Goal: Navigation & Orientation: Find specific page/section

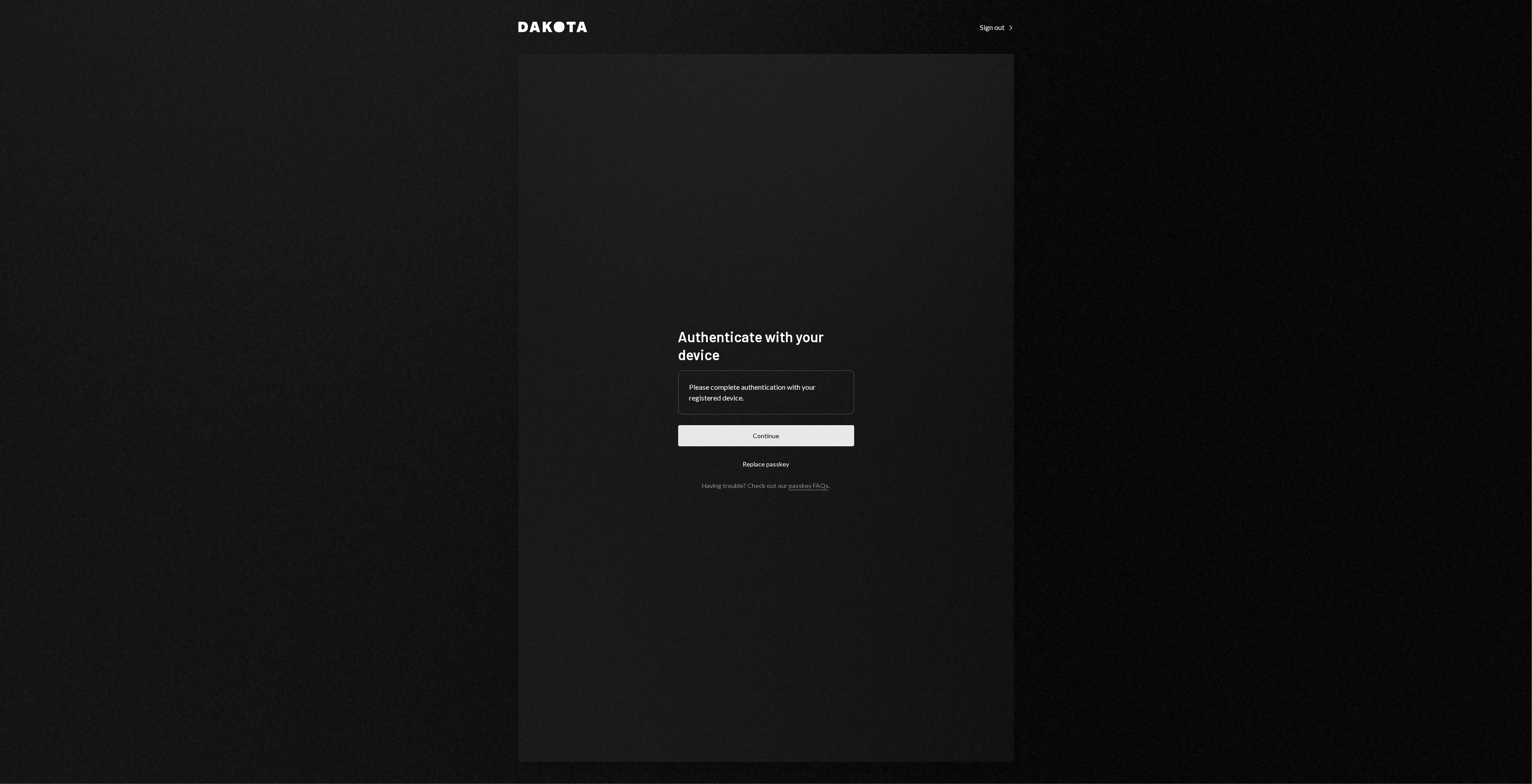
click at [718, 442] on button "Continue" at bounding box center [766, 436] width 176 height 21
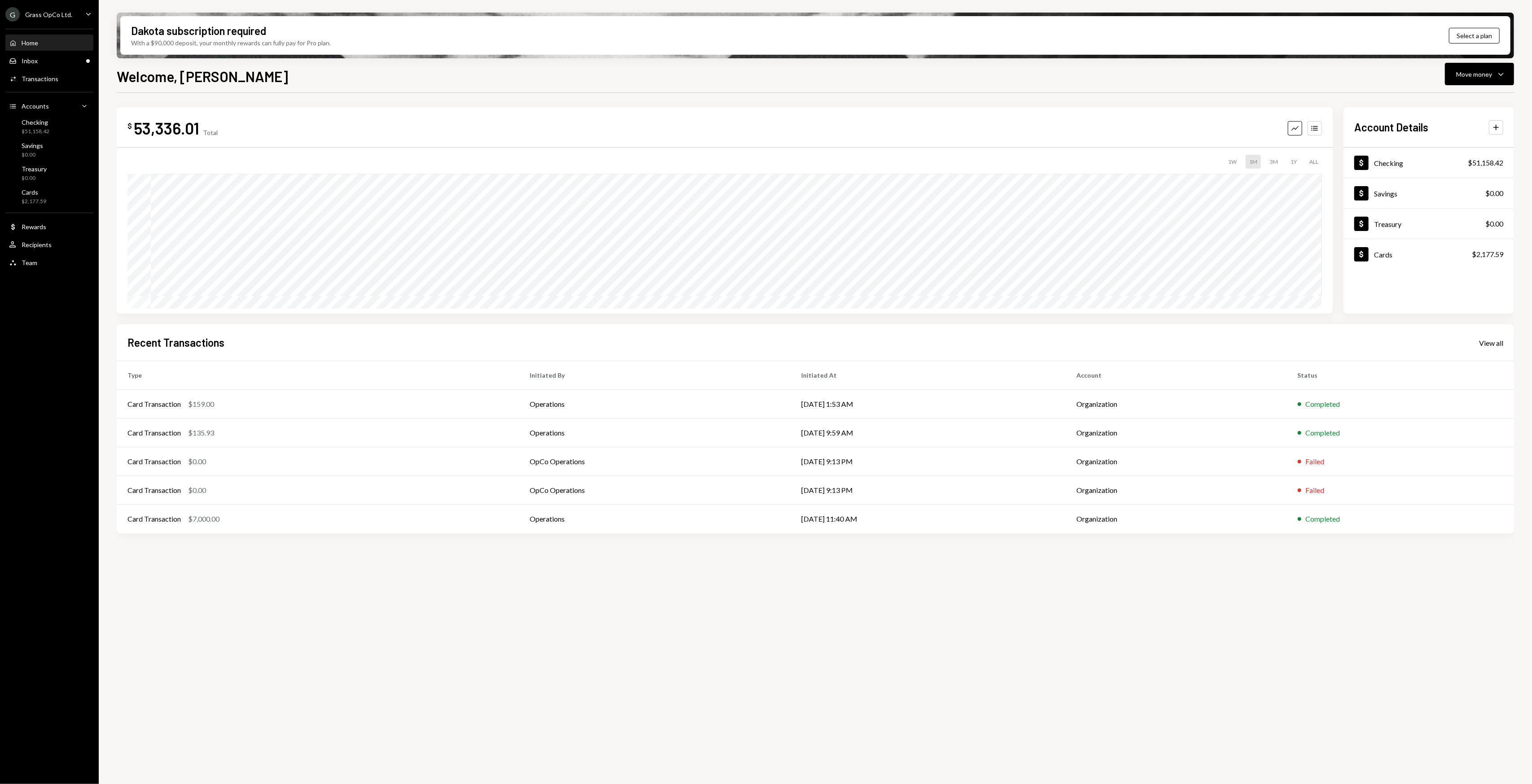
drag, startPoint x: 94, startPoint y: 348, endPoint x: 80, endPoint y: 345, distance: 14.3
click at [80, 345] on div "G Grass OpCo Ltd. Caret Down Home Home Inbox Inbox Activities Transactions Acco…" at bounding box center [49, 392] width 99 height 784
click at [74, 343] on div "G Grass OpCo Ltd. Caret Down Home Home Inbox Inbox Activities Transactions Acco…" at bounding box center [49, 392] width 99 height 784
click at [47, 14] on div "Grass OpCo Ltd." at bounding box center [49, 14] width 47 height 7
click at [59, 160] on div "GR Research SEZC" at bounding box center [71, 161] width 80 height 7
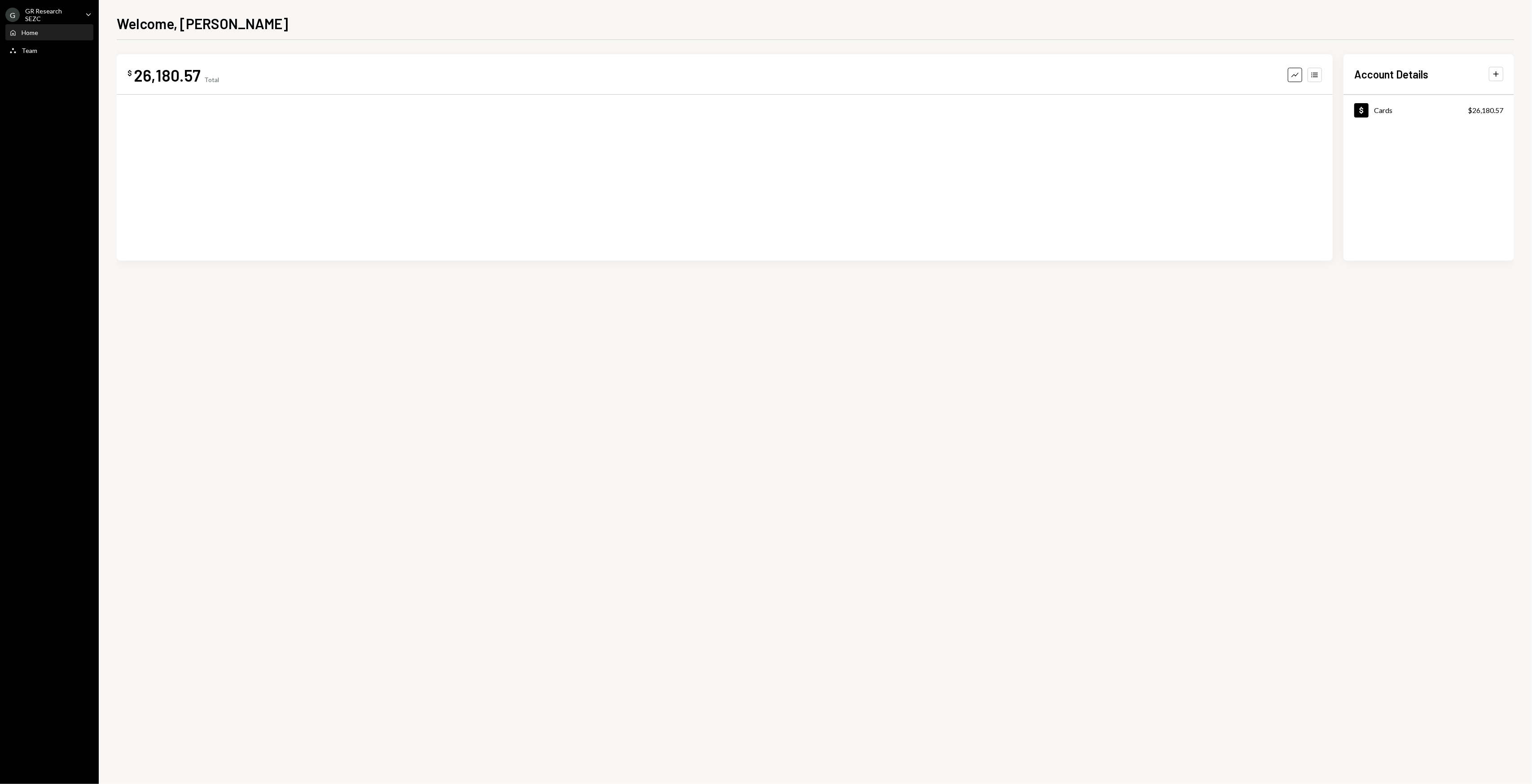
click at [90, 15] on icon "Caret Down" at bounding box center [88, 15] width 10 height 10
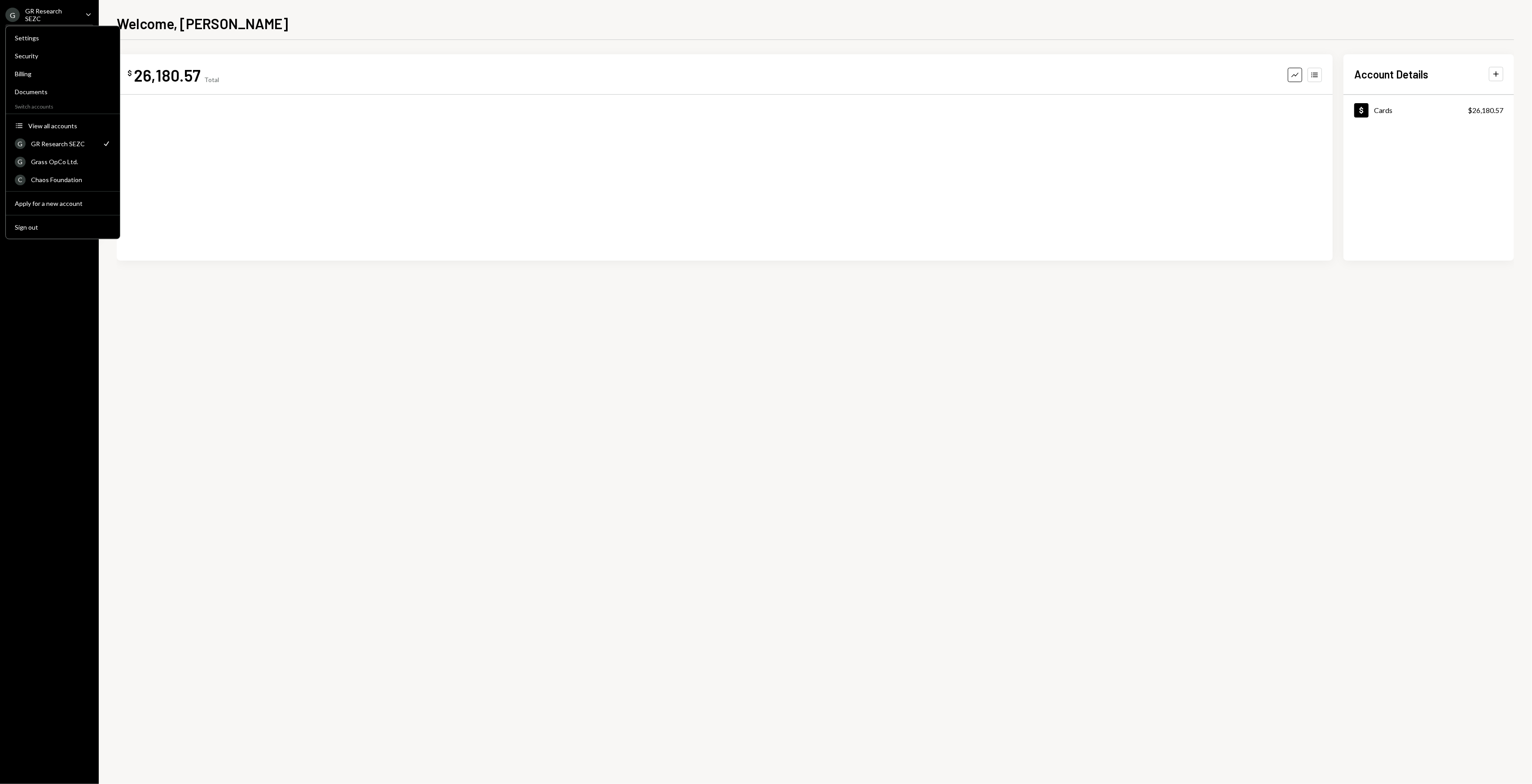
click at [90, 15] on icon "Caret Down" at bounding box center [88, 15] width 10 height 10
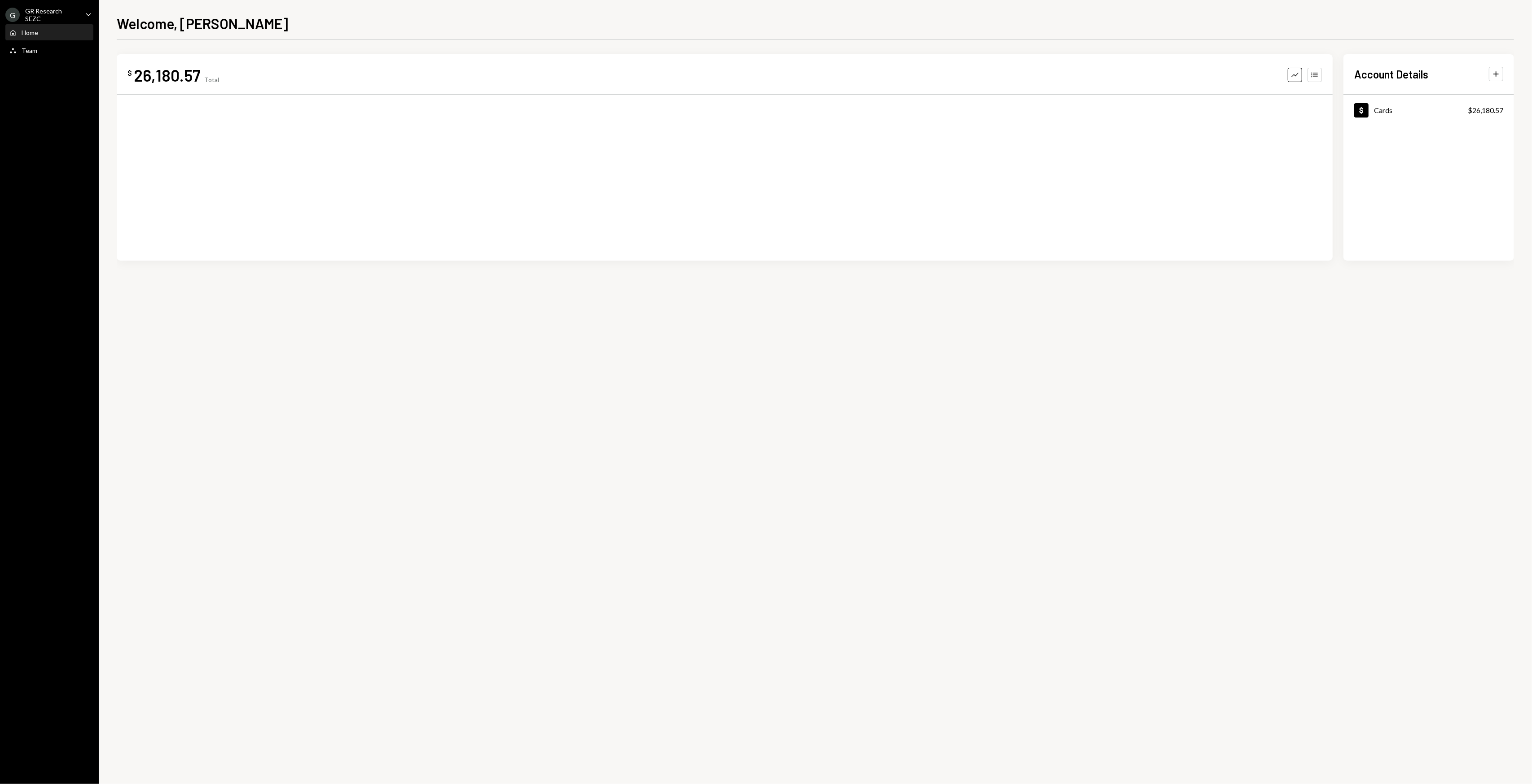
drag, startPoint x: 73, startPoint y: 156, endPoint x: 56, endPoint y: 96, distance: 62.4
click at [71, 153] on div "G GR Research SEZC Caret Down Home Home Team Team" at bounding box center [49, 392] width 99 height 784
click at [46, 45] on div "Team Team" at bounding box center [49, 50] width 81 height 15
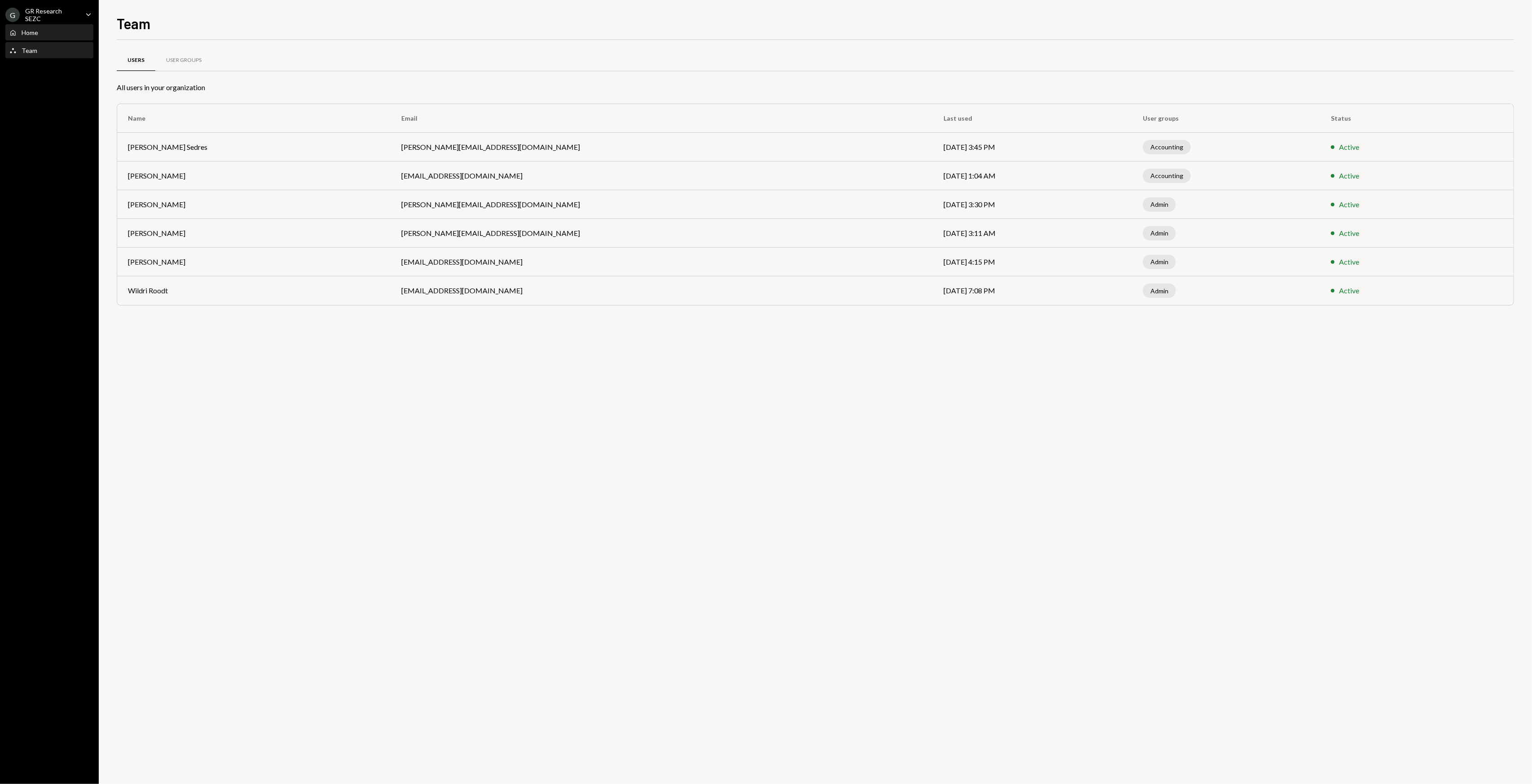
click at [42, 33] on div "Home Home" at bounding box center [49, 33] width 81 height 8
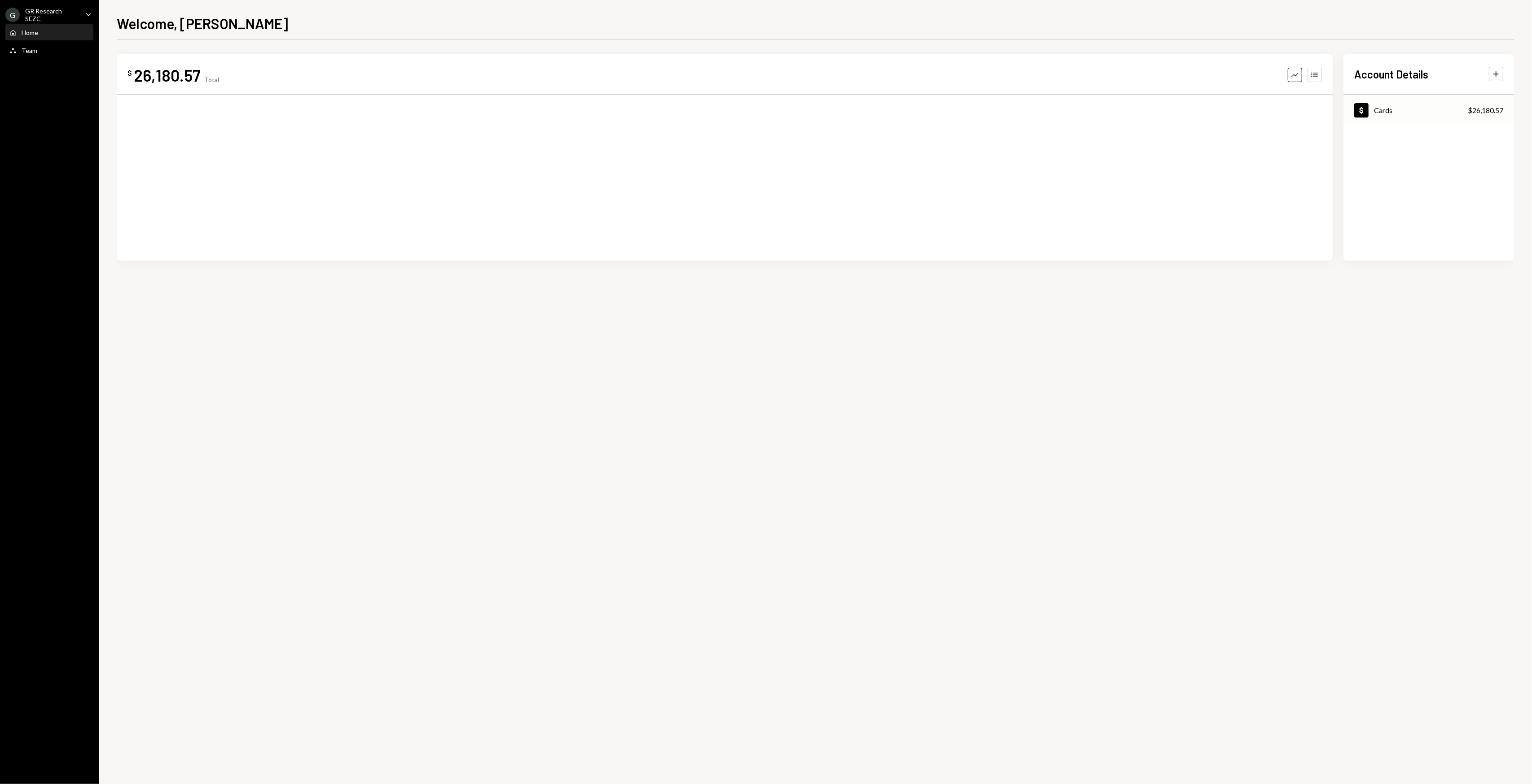
click at [1465, 108] on div "Dollar Cards $26,180.57" at bounding box center [1428, 111] width 170 height 29
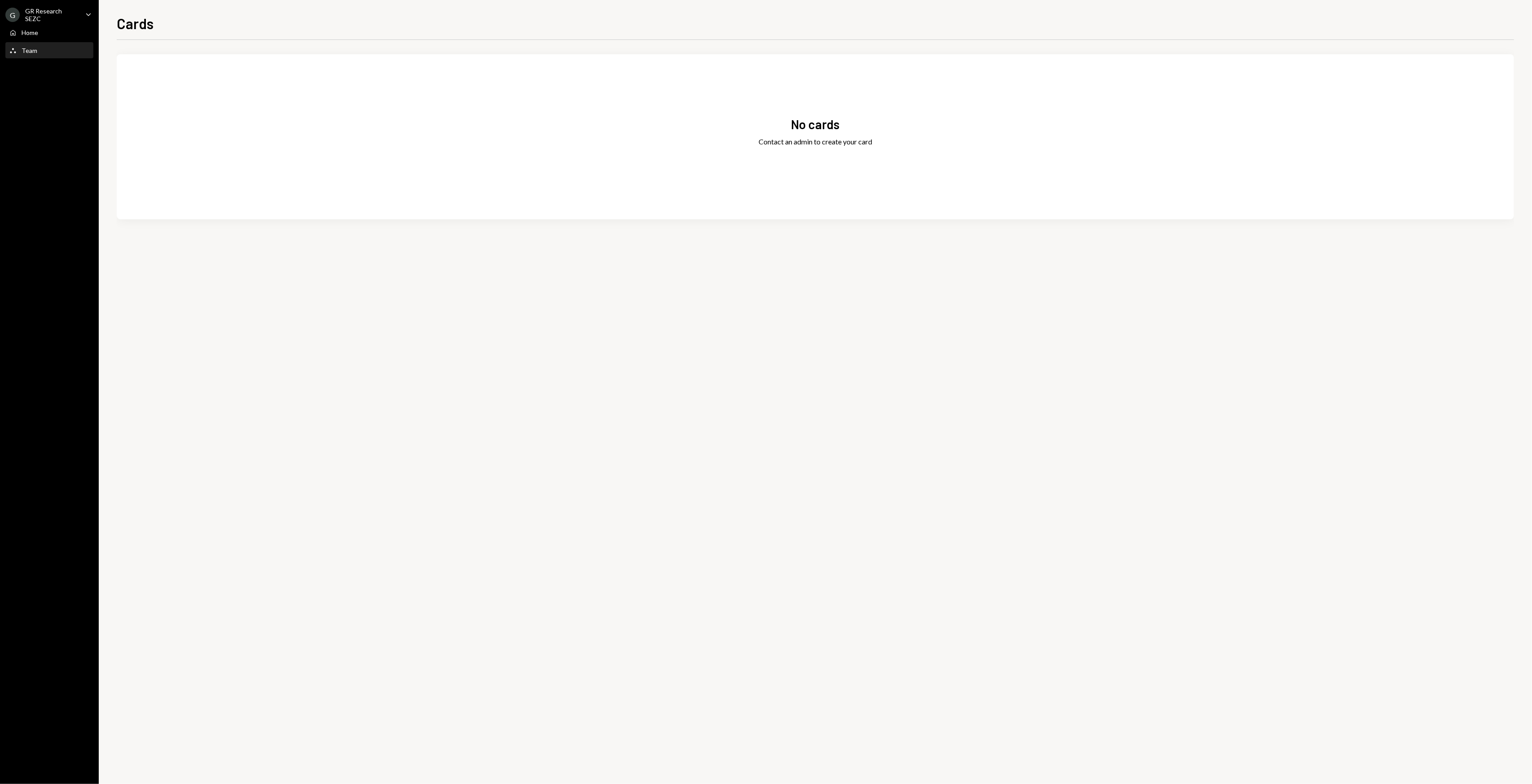
click at [24, 46] on div "Team" at bounding box center [29, 50] width 15 height 7
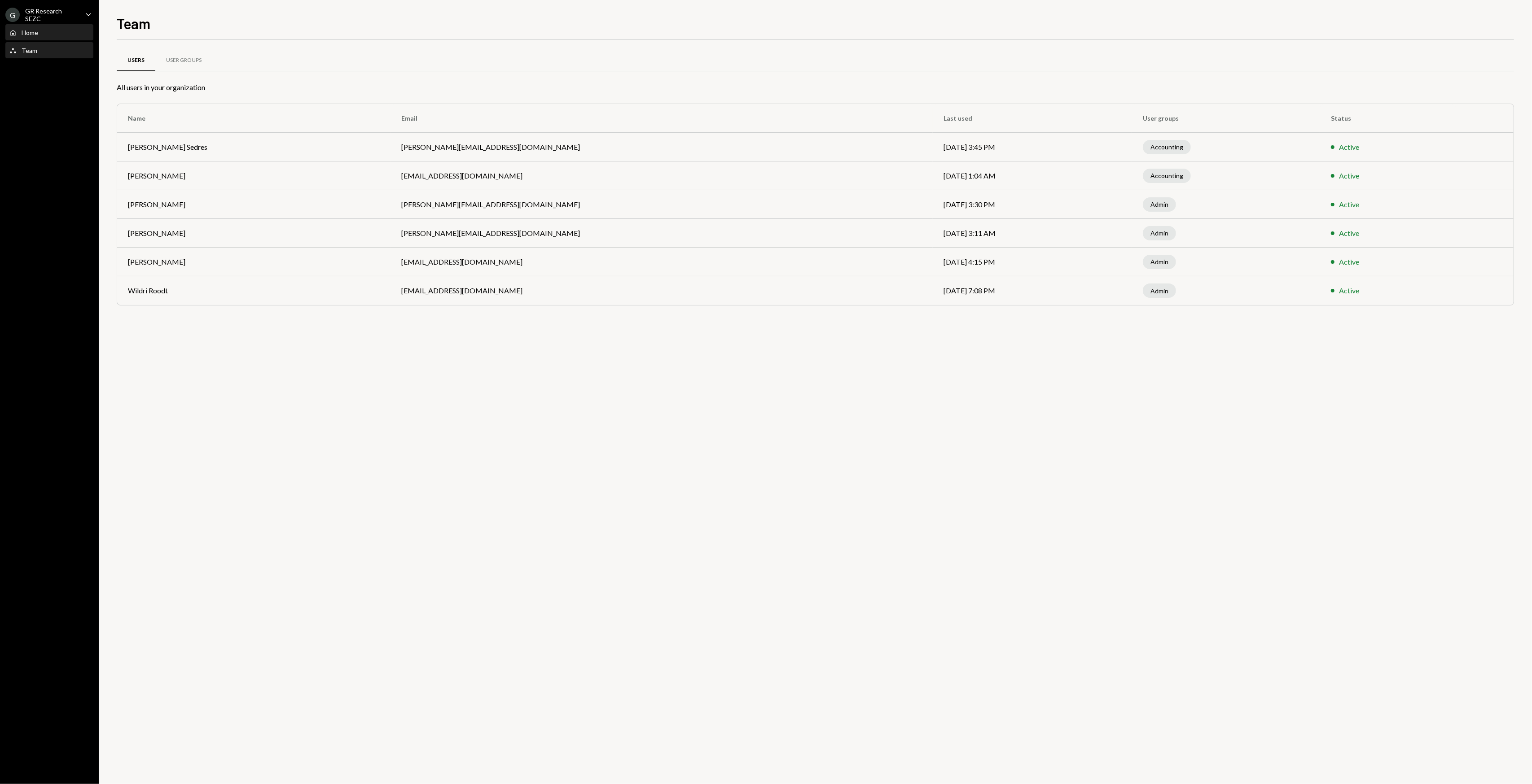
click at [24, 34] on div "Home" at bounding box center [29, 32] width 16 height 7
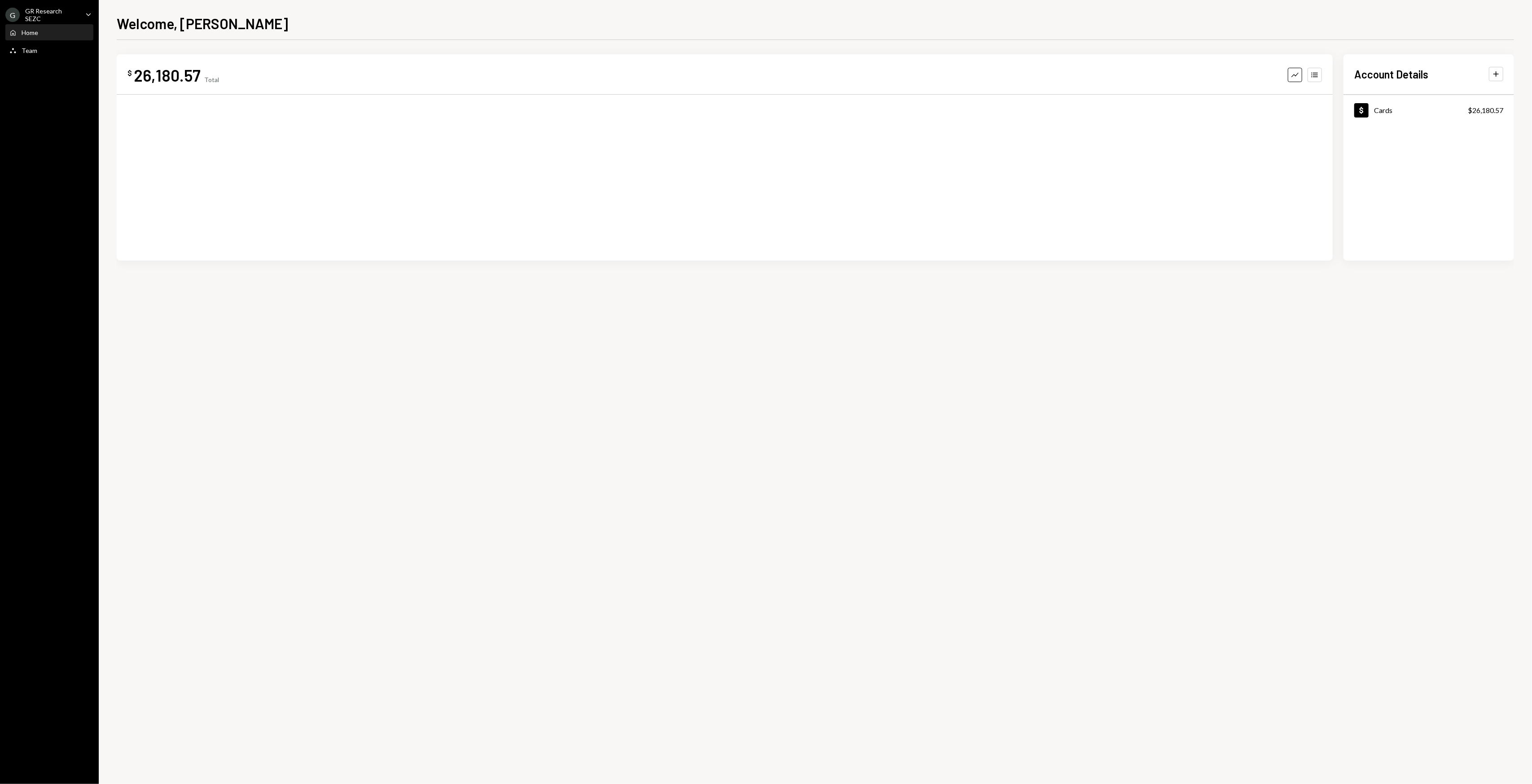
click at [29, 59] on div "Home Home Team Team" at bounding box center [49, 42] width 99 height 36
click at [29, 53] on div "Team Team" at bounding box center [23, 50] width 29 height 8
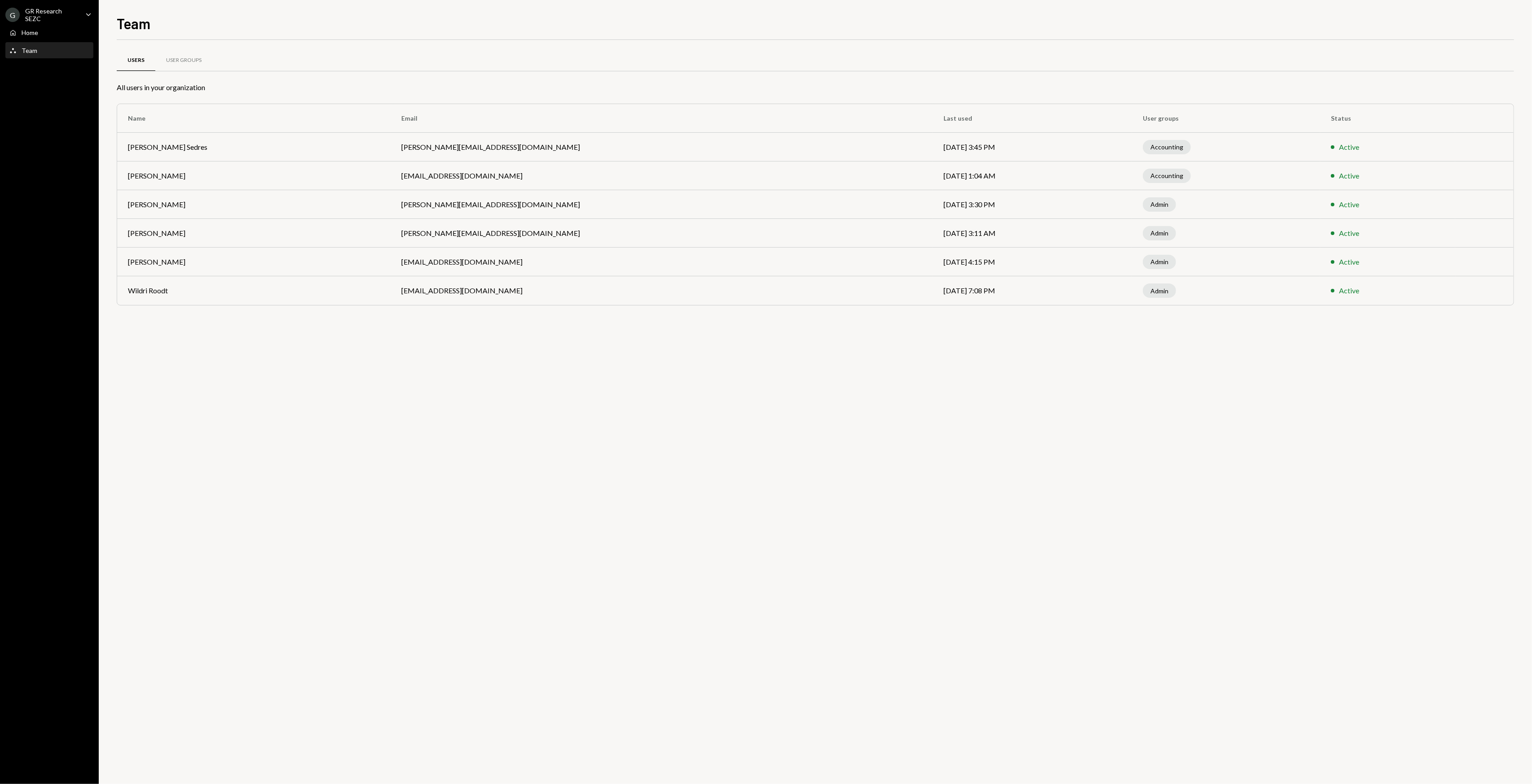
drag, startPoint x: 301, startPoint y: 402, endPoint x: 285, endPoint y: 395, distance: 17.5
drag, startPoint x: 285, startPoint y: 395, endPoint x: 215, endPoint y: 374, distance: 73.1
click at [231, 381] on div "Users User Groups All users in your organization Name Email Last used User grou…" at bounding box center [814, 412] width 1397 height 744
drag, startPoint x: 215, startPoint y: 374, endPoint x: 209, endPoint y: 371, distance: 6.7
click at [209, 371] on div "Users User Groups All users in your organization Name Email Last used User grou…" at bounding box center [814, 412] width 1397 height 744
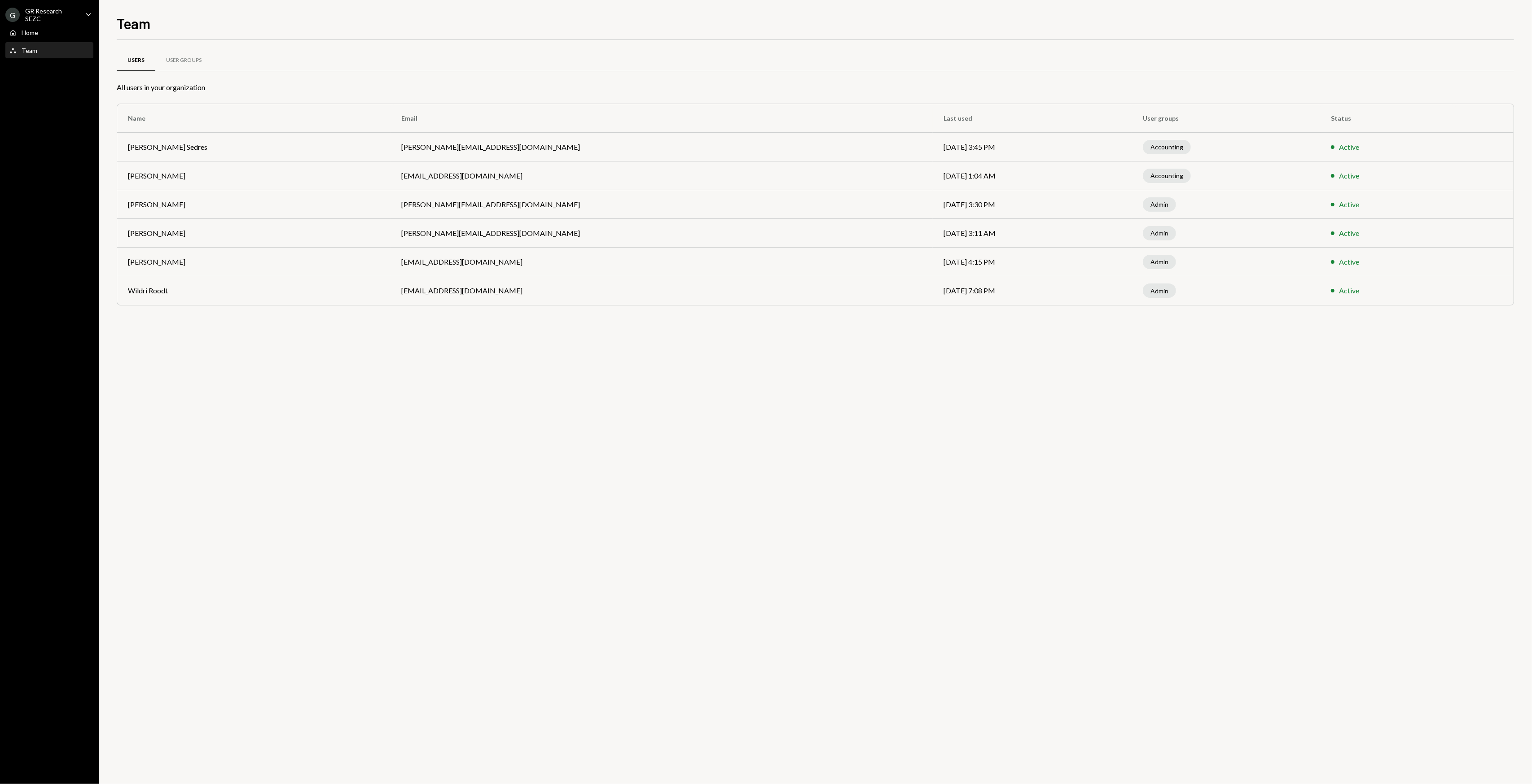
click at [204, 368] on div "Users User Groups All users in your organization Name Email Last used User grou…" at bounding box center [814, 412] width 1397 height 744
drag, startPoint x: 203, startPoint y: 368, endPoint x: 199, endPoint y: 366, distance: 4.5
click at [199, 366] on div "Users User Groups All users in your organization Name Email Last used User grou…" at bounding box center [814, 412] width 1397 height 744
click at [193, 362] on div "Users User Groups All users in your organization Name Email Last used User grou…" at bounding box center [814, 412] width 1397 height 744
click at [191, 360] on div "Users User Groups All users in your organization Name Email Last used User grou…" at bounding box center [814, 412] width 1397 height 744
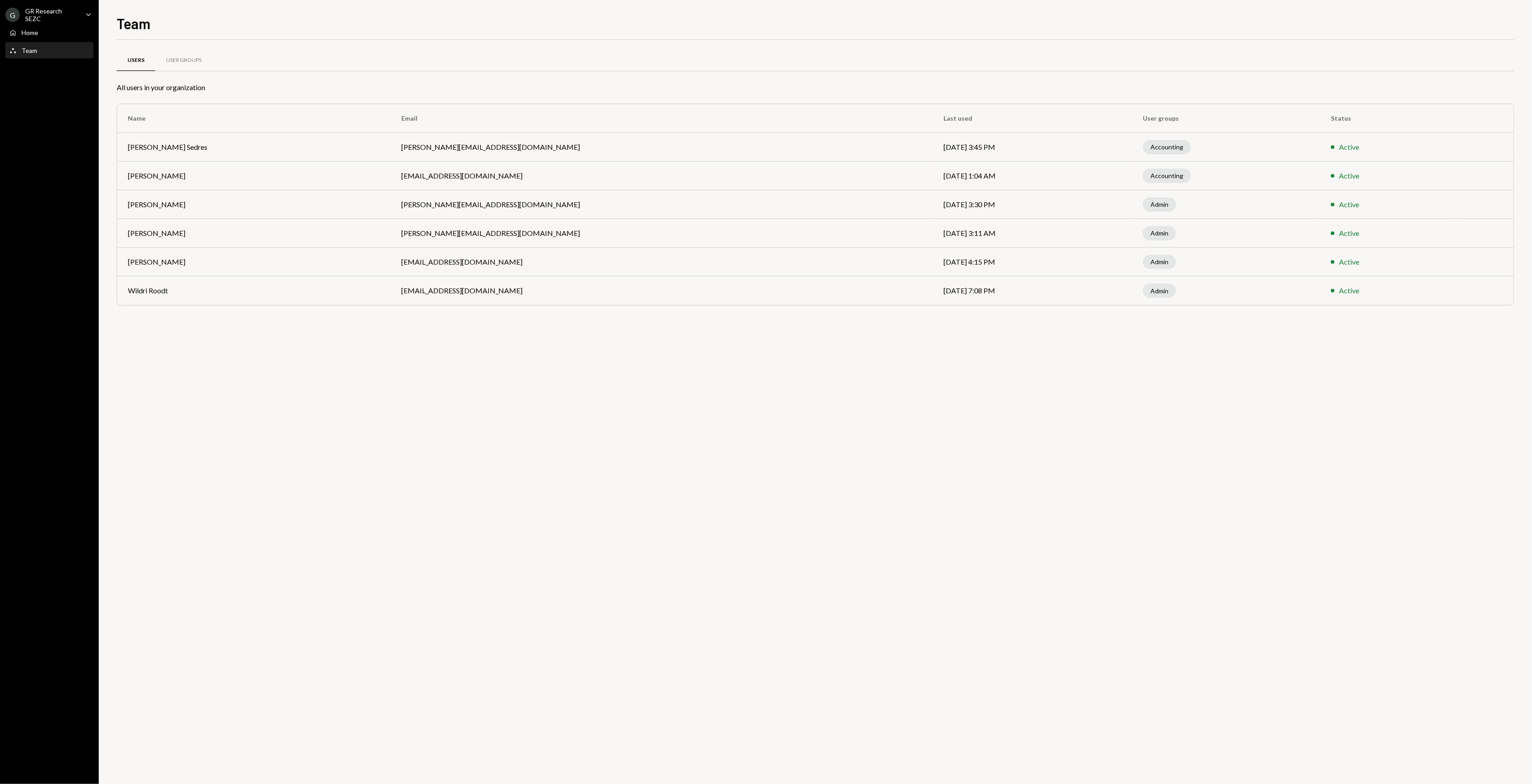
click at [191, 360] on div "Users User Groups All users in your organization Name Email Last used User grou…" at bounding box center [814, 412] width 1397 height 744
drag, startPoint x: 214, startPoint y: 363, endPoint x: 209, endPoint y: 361, distance: 5.4
click at [209, 361] on div "Users User Groups All users in your organization Name Email Last used User grou…" at bounding box center [814, 412] width 1397 height 744
drag, startPoint x: 209, startPoint y: 361, endPoint x: 204, endPoint y: 359, distance: 5.4
click at [202, 359] on div "Users User Groups All users in your organization Name Email Last used User grou…" at bounding box center [814, 412] width 1397 height 744
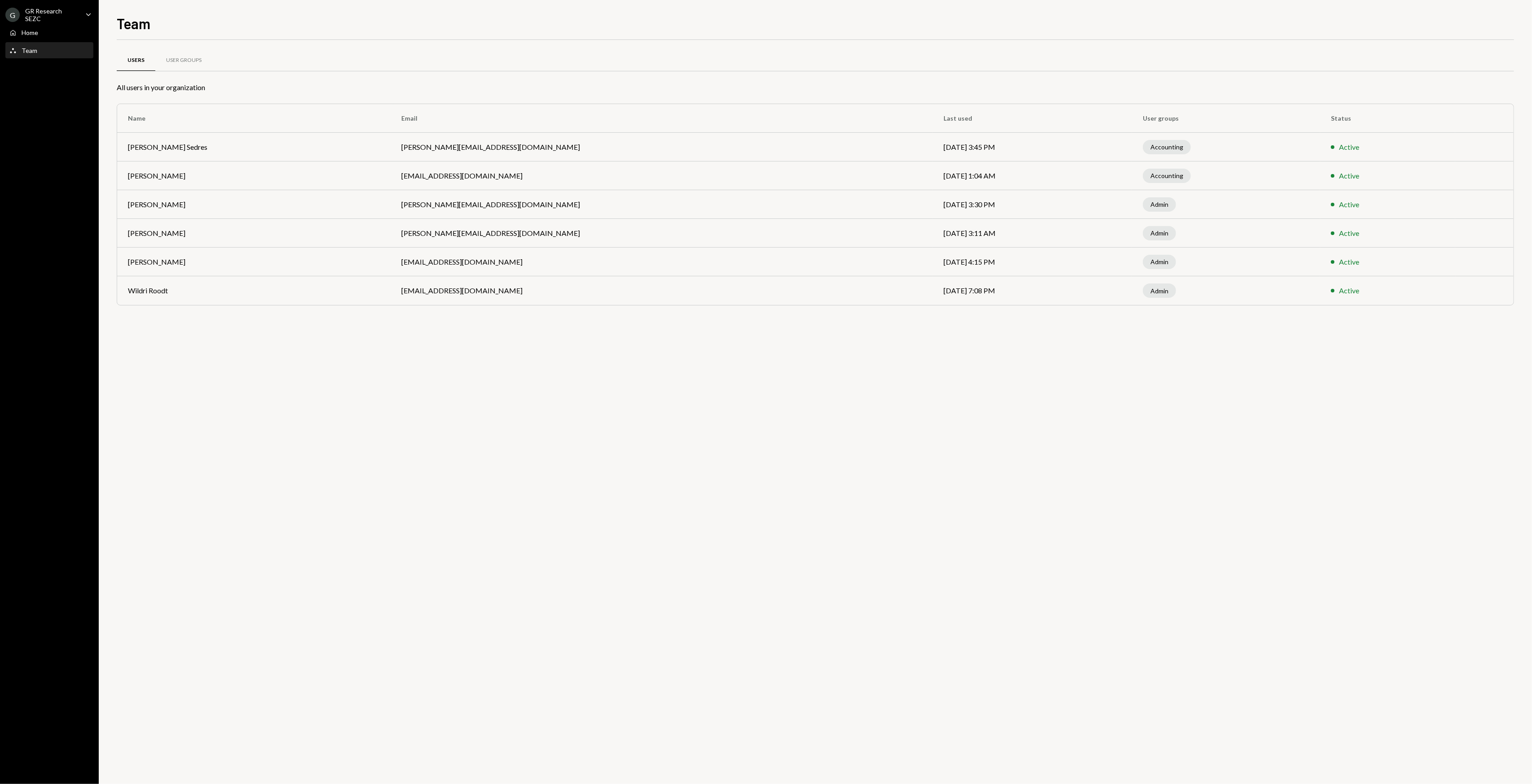
drag, startPoint x: 177, startPoint y: 352, endPoint x: 169, endPoint y: 346, distance: 10.0
click at [169, 346] on div "Users User Groups All users in your organization Name Email Last used User grou…" at bounding box center [814, 412] width 1397 height 744
drag, startPoint x: 228, startPoint y: 344, endPoint x: 223, endPoint y: 339, distance: 7.1
drag, startPoint x: 223, startPoint y: 339, endPoint x: 213, endPoint y: 335, distance: 10.8
click at [213, 335] on div "Users User Groups All users in your organization Name Email Last used User grou…" at bounding box center [814, 412] width 1397 height 744
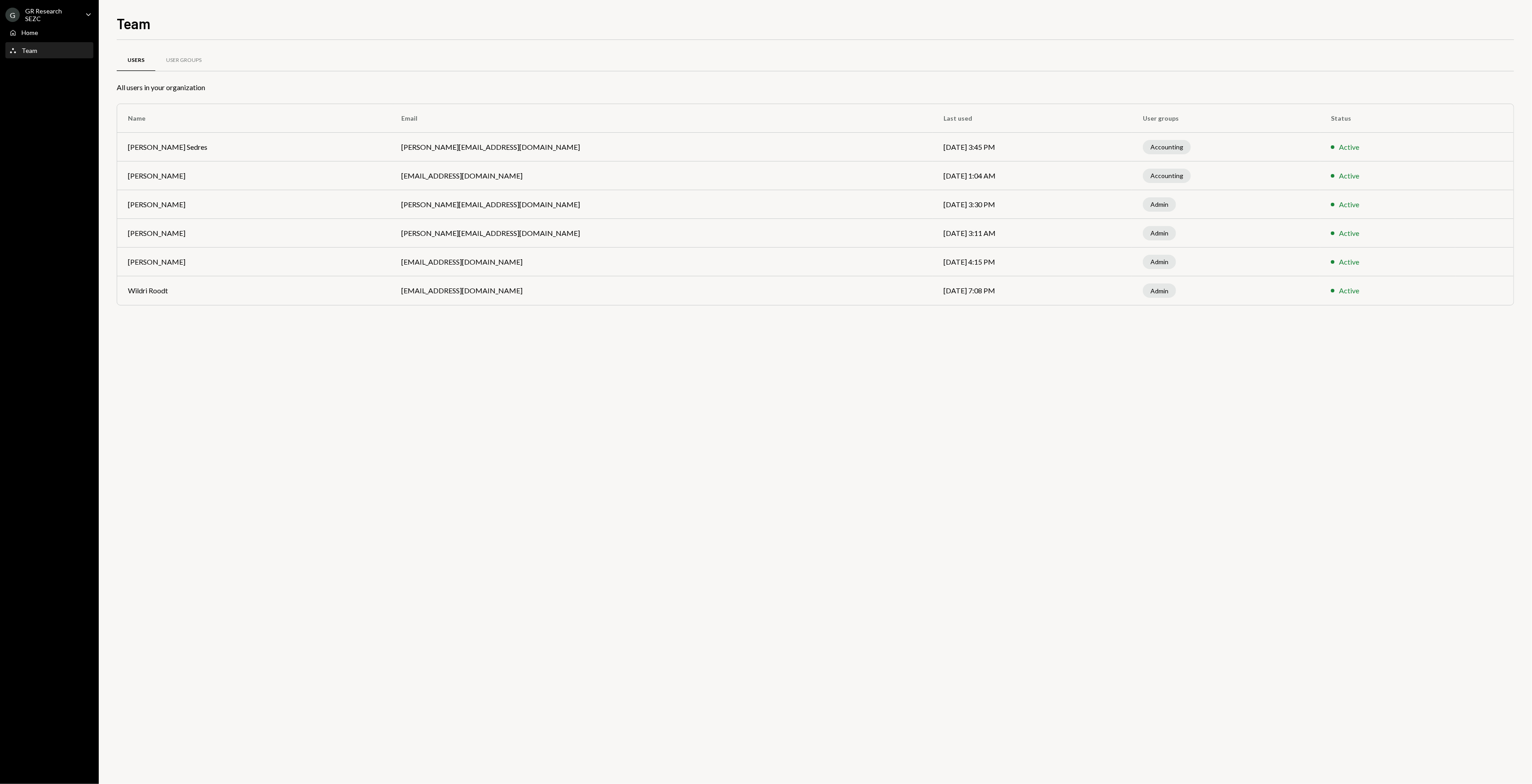
drag, startPoint x: 210, startPoint y: 335, endPoint x: 205, endPoint y: 332, distance: 5.8
click at [205, 332] on div "Users User Groups All users in your organization Name Email Last used User grou…" at bounding box center [814, 412] width 1397 height 744
click at [428, 356] on div "Users User Groups All users in your organization Name Email Last used User grou…" at bounding box center [814, 412] width 1397 height 744
drag, startPoint x: 345, startPoint y: 388, endPoint x: 332, endPoint y: 387, distance: 13.0
drag, startPoint x: 332, startPoint y: 387, endPoint x: 298, endPoint y: 386, distance: 34.0
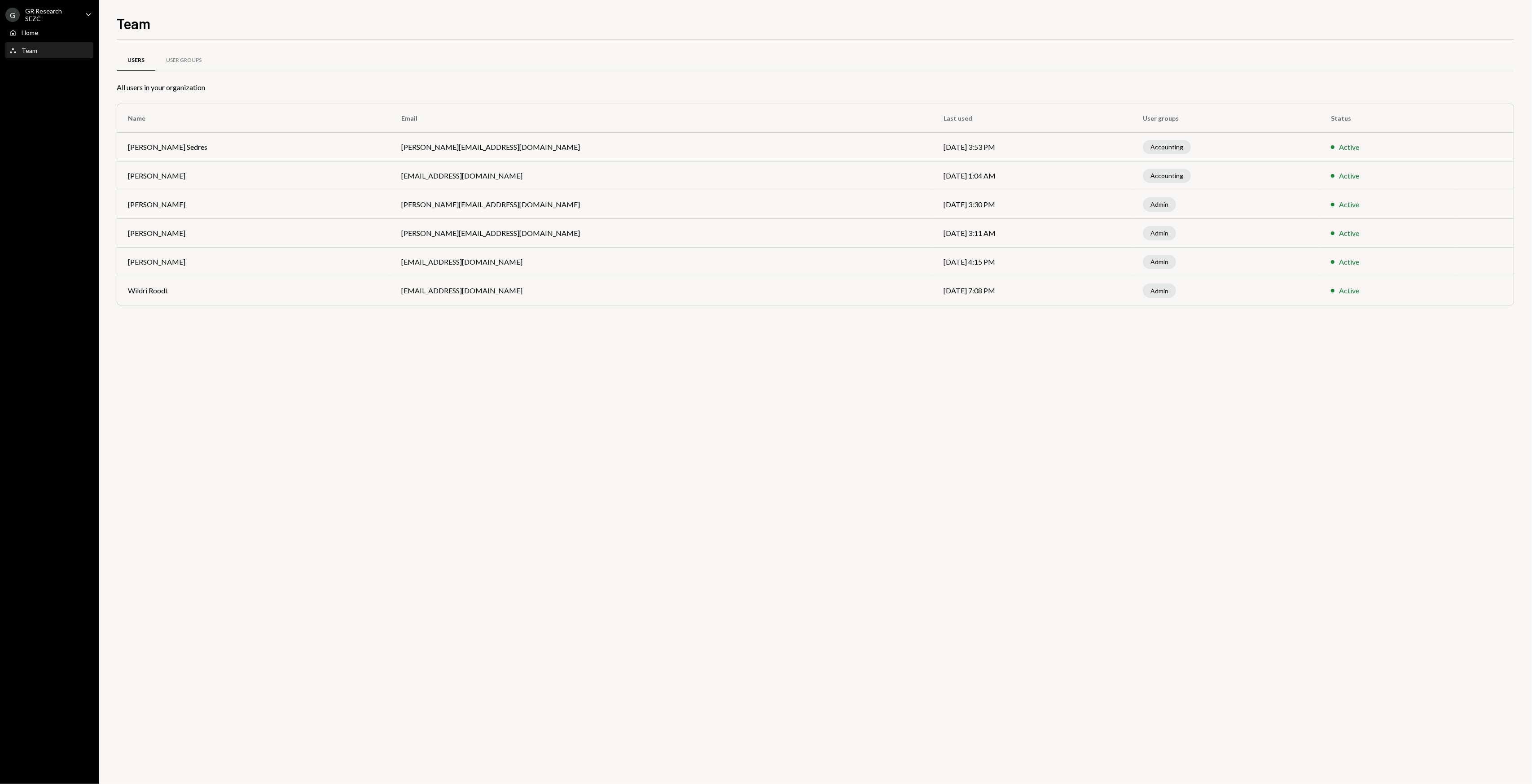
click at [305, 387] on div "Users User Groups All users in your organization Name Email Last used User grou…" at bounding box center [814, 412] width 1397 height 744
click at [283, 380] on div "Users User Groups All users in your organization Name Email Last used User grou…" at bounding box center [814, 412] width 1397 height 744
